Goal: Information Seeking & Learning: Learn about a topic

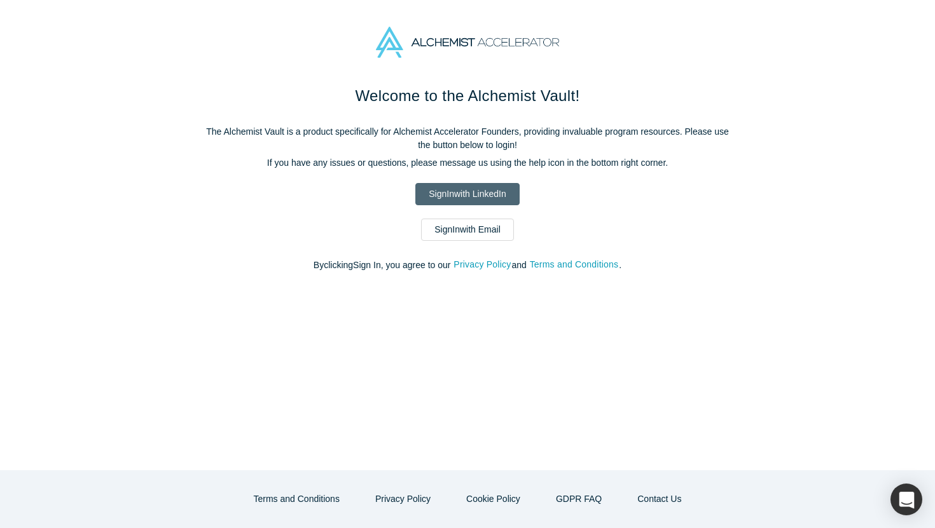
click at [474, 199] on link "Sign In with LinkedIn" at bounding box center [467, 194] width 104 height 22
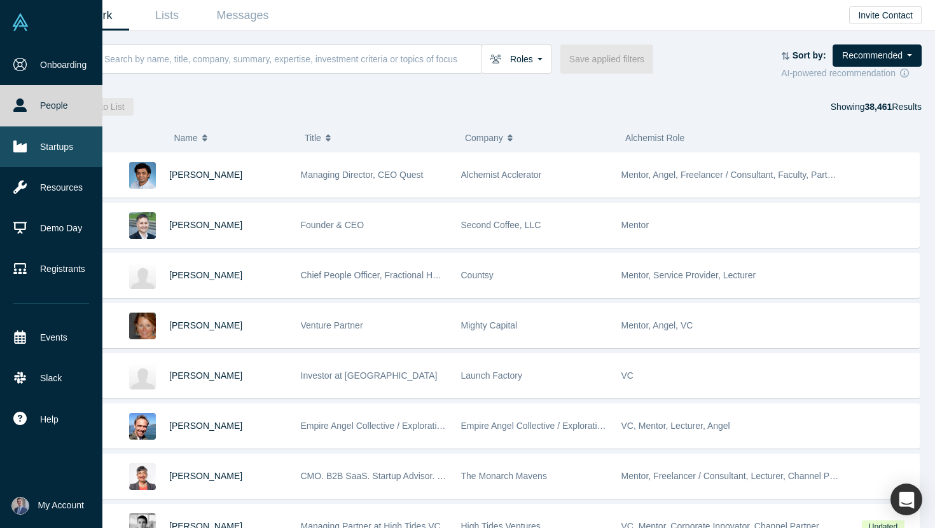
click at [66, 151] on link "Startups" at bounding box center [51, 147] width 102 height 41
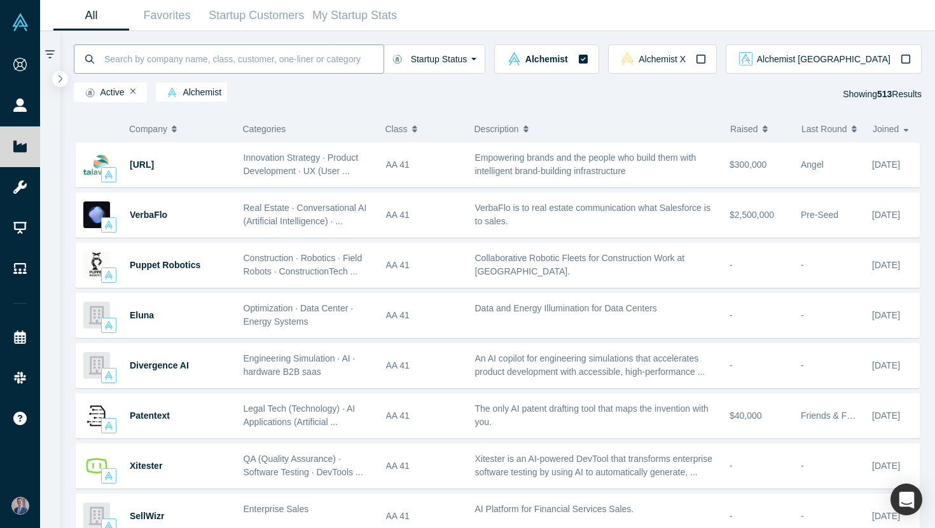
click at [226, 48] on input at bounding box center [243, 59] width 280 height 30
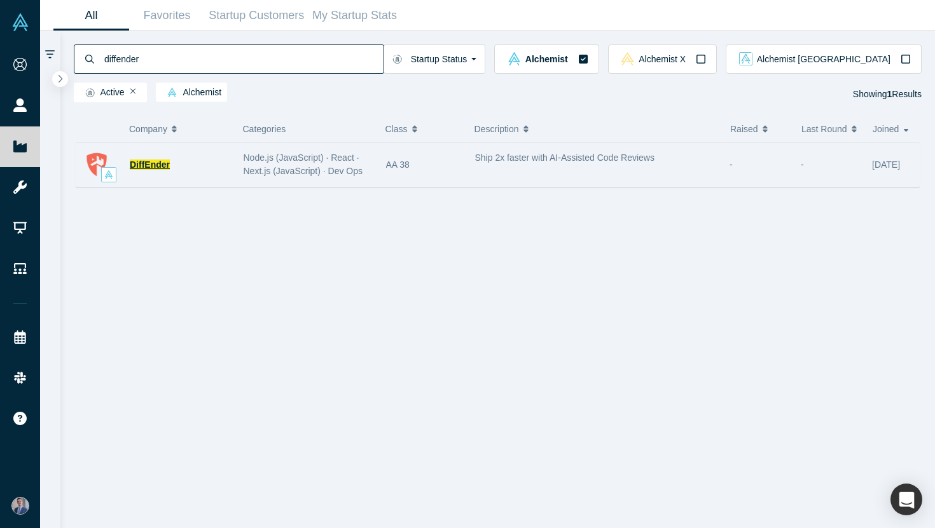
type input "diffender"
click at [148, 167] on span "DiffEnder" at bounding box center [150, 165] width 40 height 10
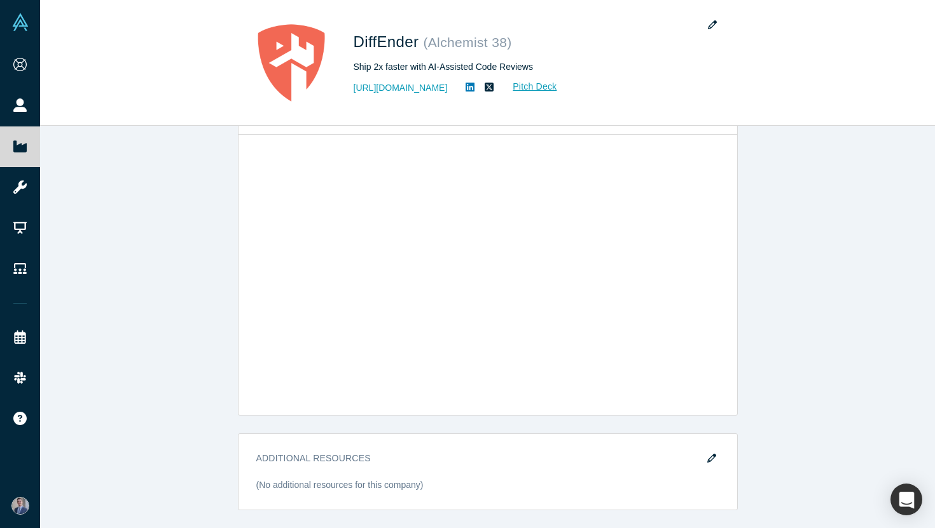
scroll to position [965, 0]
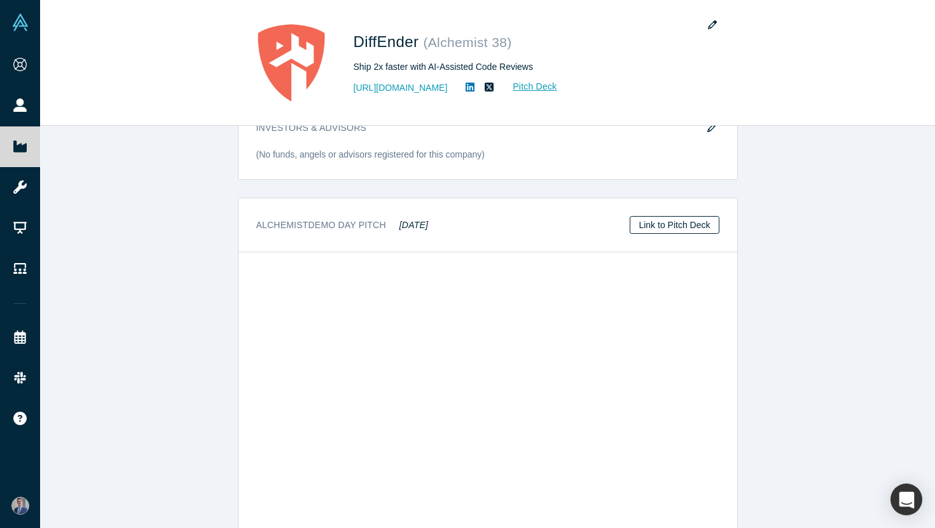
click at [673, 227] on link "Link to Pitch Deck" at bounding box center [674, 225] width 89 height 18
